Goal: Task Accomplishment & Management: Manage account settings

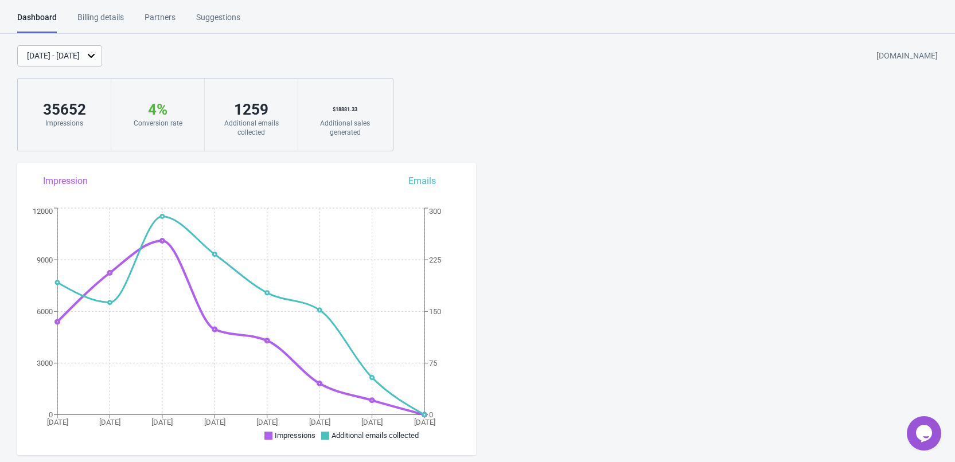
click at [80, 56] on div "[DATE] - [DATE]" at bounding box center [53, 56] width 53 height 12
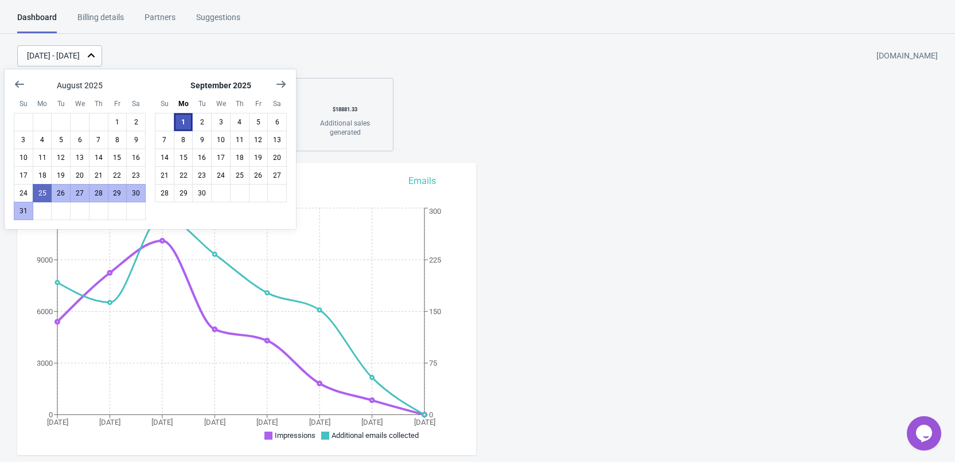
click at [177, 124] on button "1" at bounding box center [183, 122] width 19 height 18
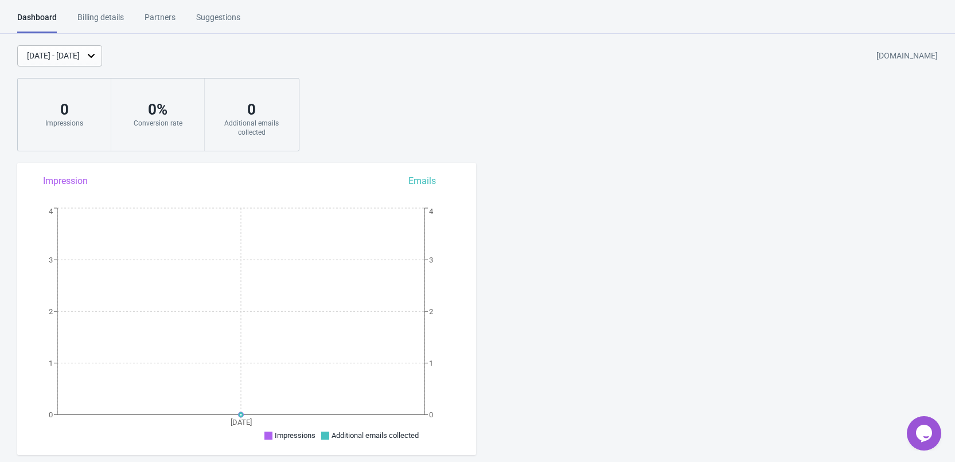
click at [96, 63] on div "[DATE] - [DATE]" at bounding box center [59, 55] width 85 height 21
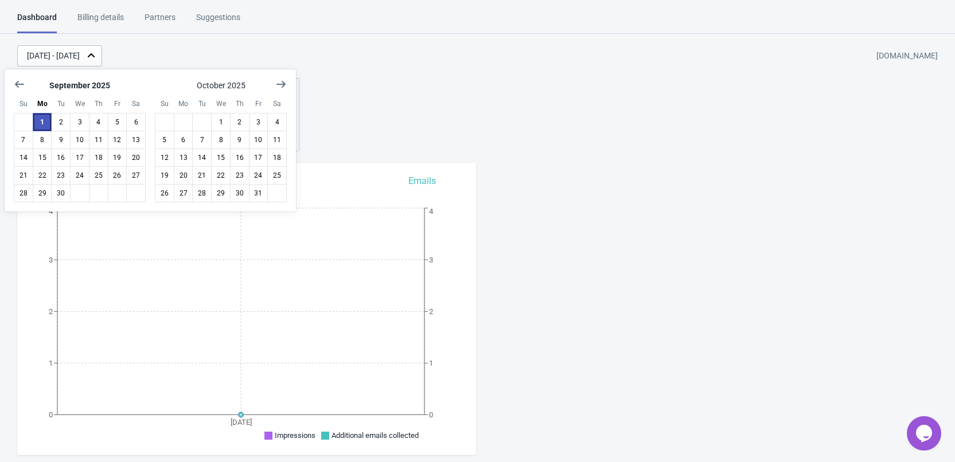
click at [42, 122] on button "1" at bounding box center [42, 122] width 19 height 18
click at [12, 83] on button "Show previous month, August 2025" at bounding box center [19, 84] width 21 height 21
click at [115, 122] on button "1" at bounding box center [117, 122] width 19 height 18
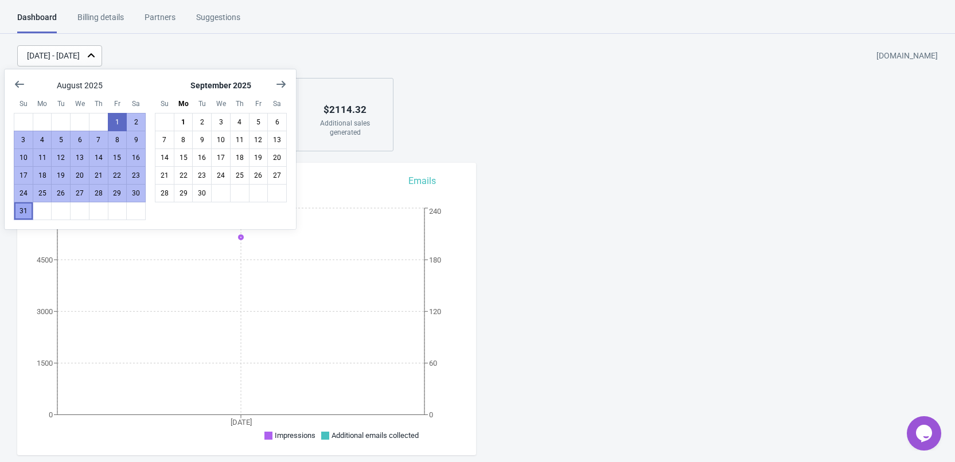
click at [28, 206] on button "31" at bounding box center [23, 211] width 19 height 18
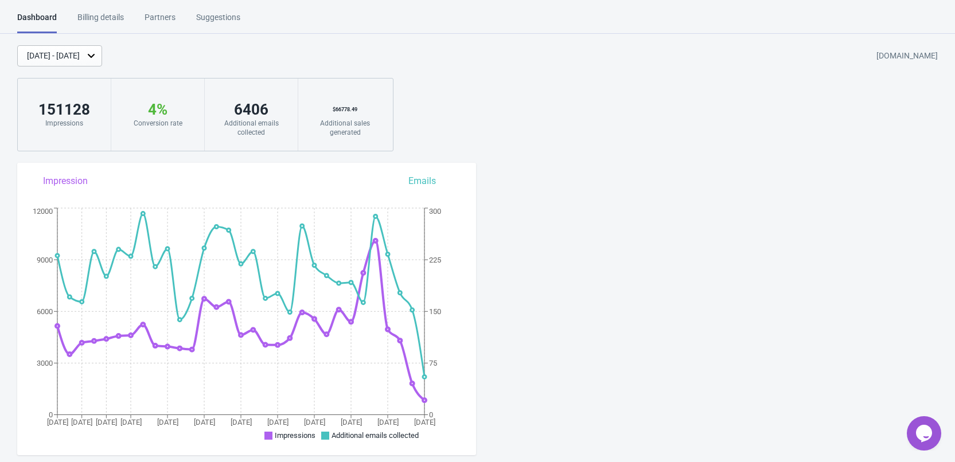
click at [69, 55] on div "[DATE] - [DATE]" at bounding box center [53, 56] width 53 height 12
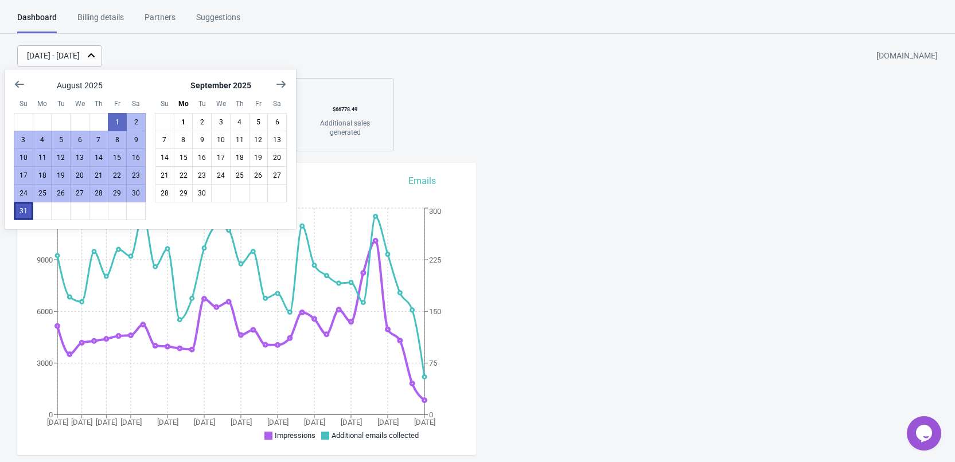
click at [25, 210] on button "31" at bounding box center [23, 211] width 19 height 18
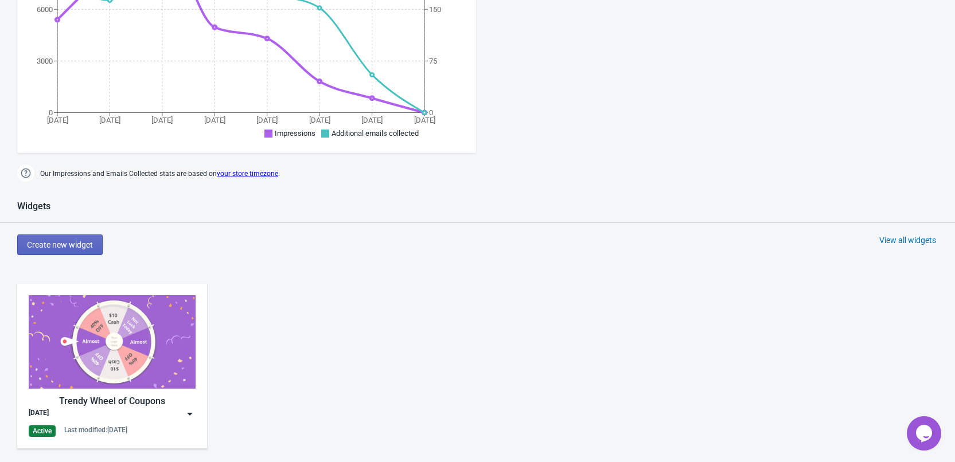
scroll to position [401, 0]
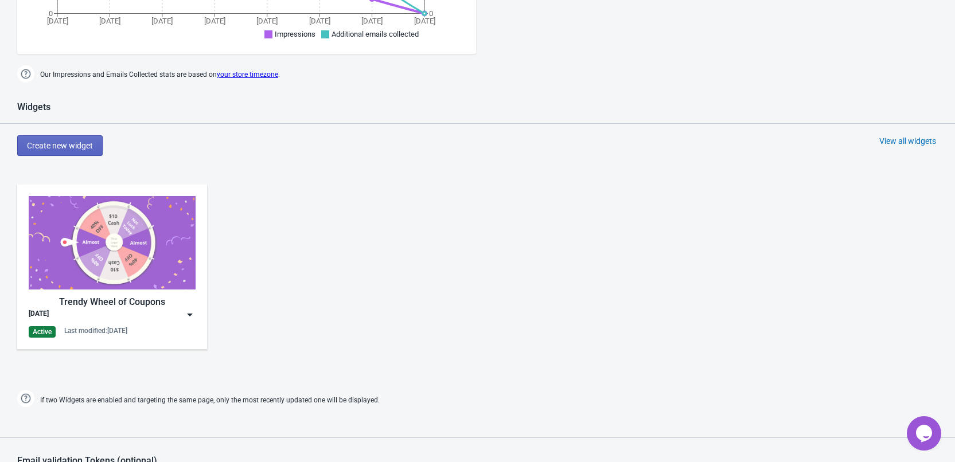
click at [193, 314] on img at bounding box center [189, 314] width 11 height 11
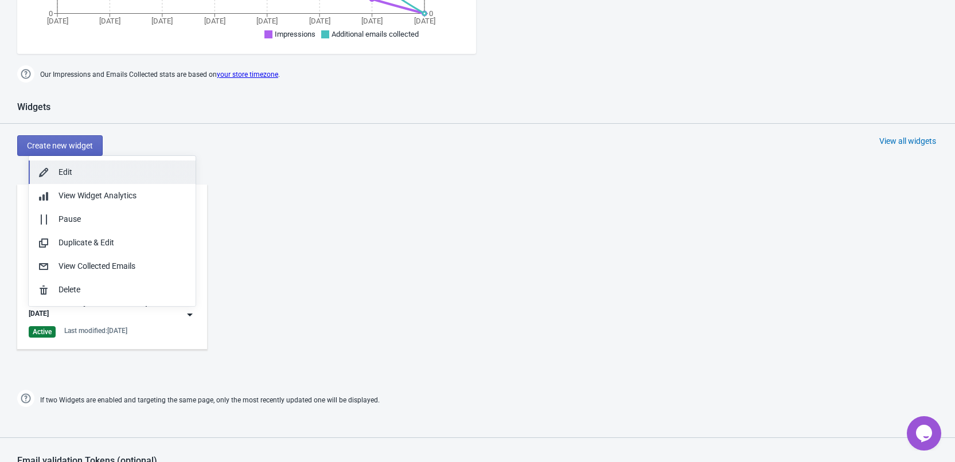
click at [72, 175] on div "Edit" at bounding box center [122, 172] width 128 height 12
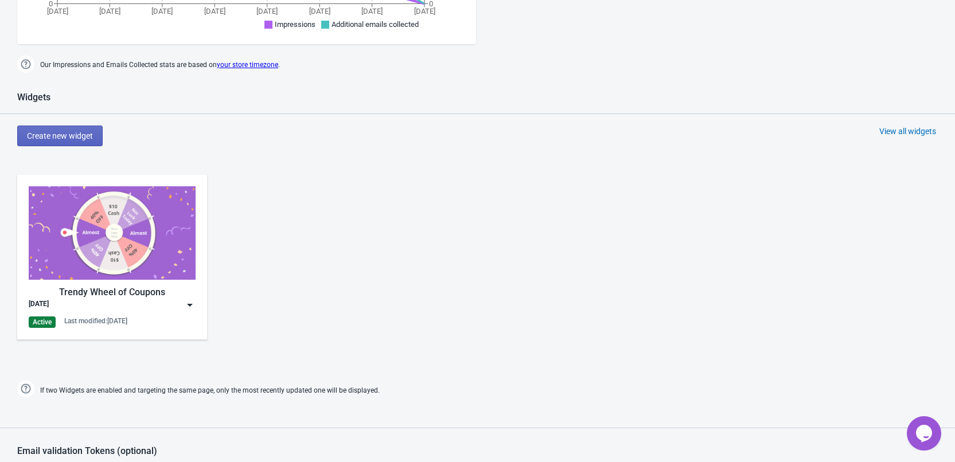
scroll to position [413, 0]
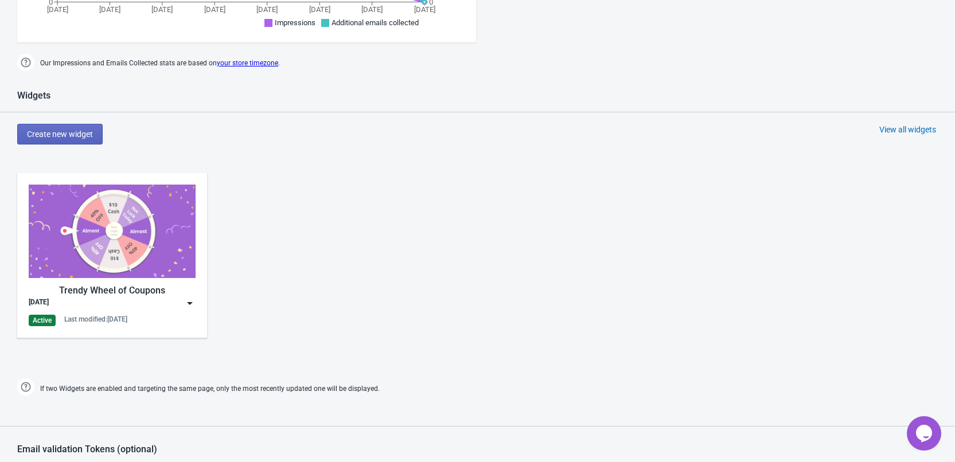
click at [186, 301] on img at bounding box center [189, 303] width 11 height 11
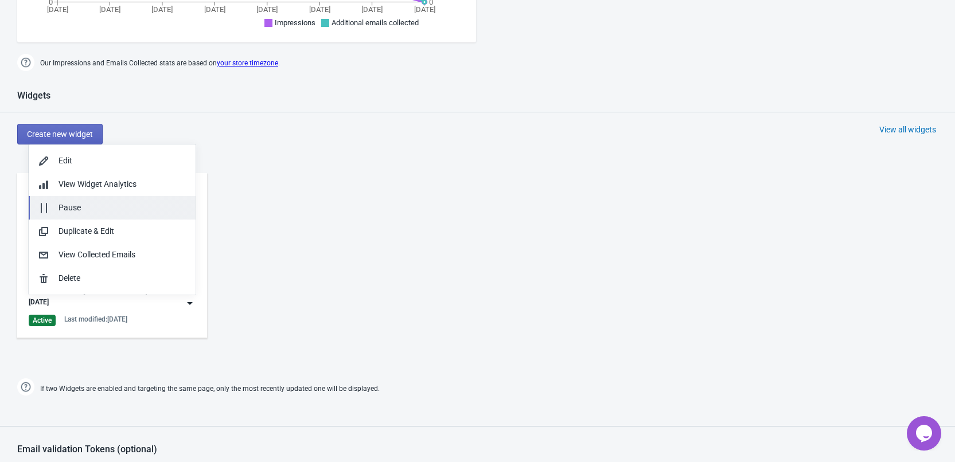
click at [80, 206] on div "Pause" at bounding box center [122, 208] width 128 height 12
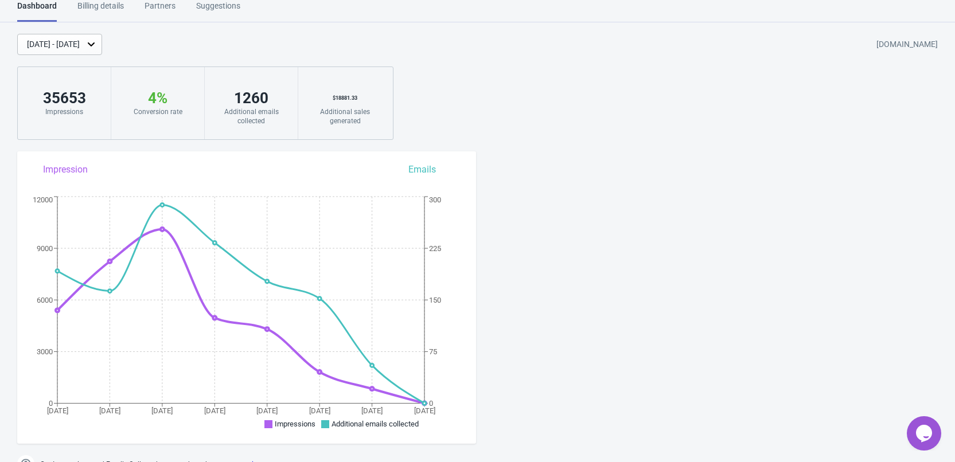
scroll to position [0, 0]
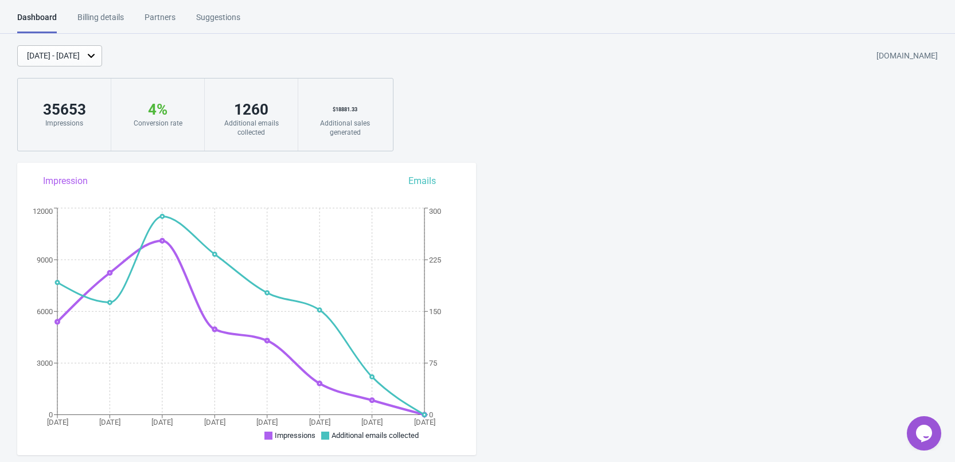
click at [96, 16] on div "Billing details" at bounding box center [100, 21] width 46 height 20
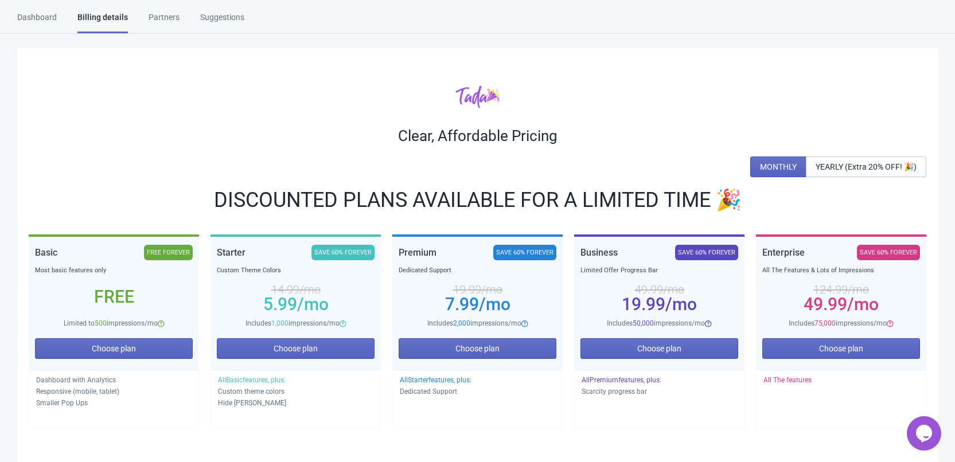
click at [54, 14] on div "Dashboard" at bounding box center [37, 21] width 40 height 20
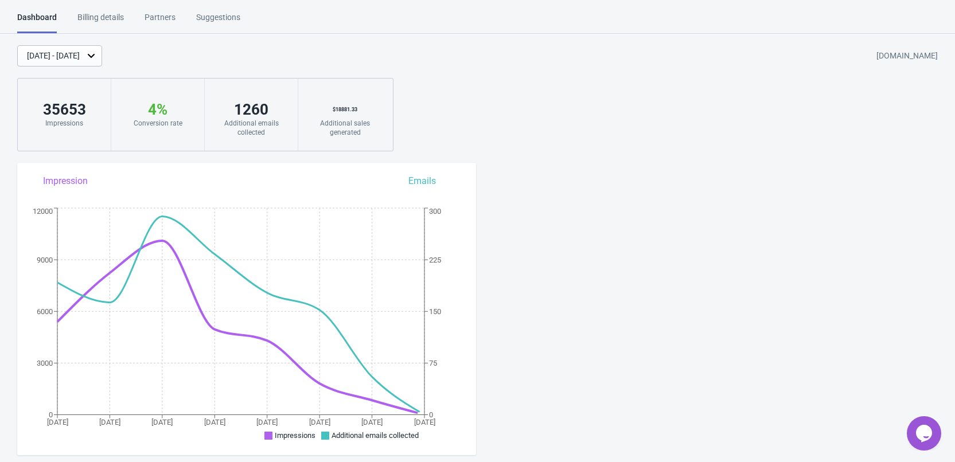
click at [96, 47] on div "[DATE] - [DATE]" at bounding box center [59, 55] width 85 height 21
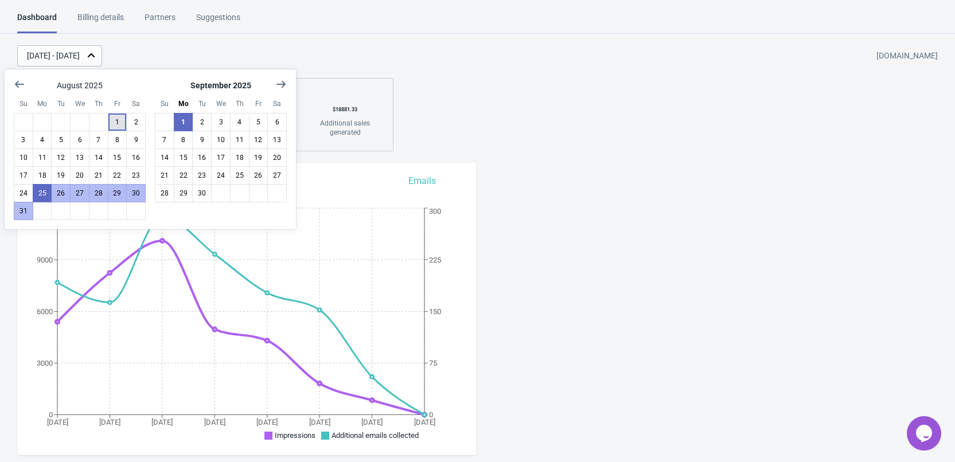
click at [111, 116] on button "1" at bounding box center [117, 122] width 19 height 18
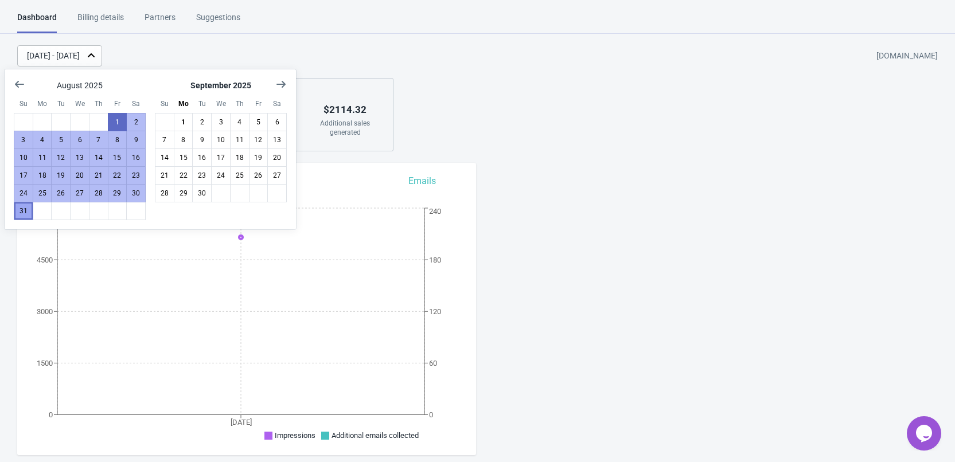
click at [28, 214] on button "31" at bounding box center [23, 211] width 19 height 18
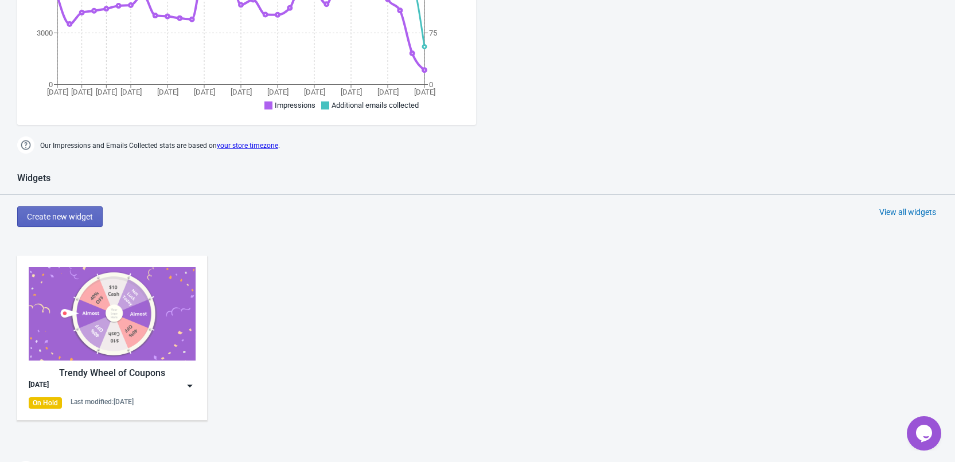
scroll to position [115, 0]
